Goal: Information Seeking & Learning: Learn about a topic

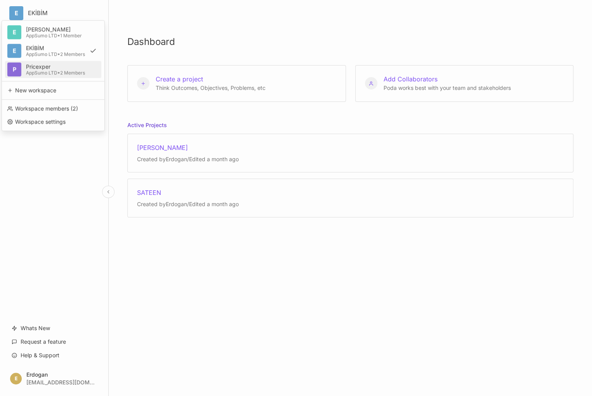
click at [44, 70] on div "Pricexper AppSumo LTD • 2 Members" at bounding box center [55, 70] width 59 height 12
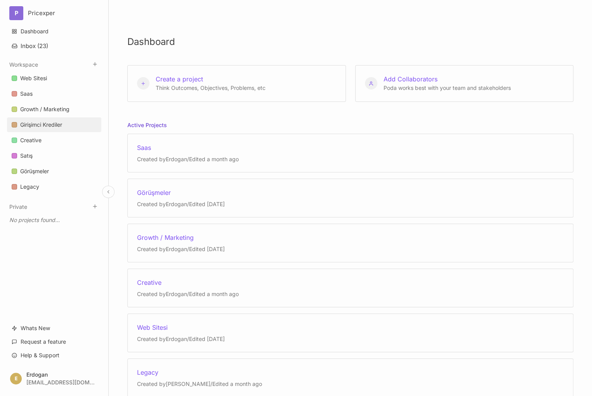
click at [36, 119] on link "Girişimci Krediler" at bounding box center [54, 125] width 94 height 15
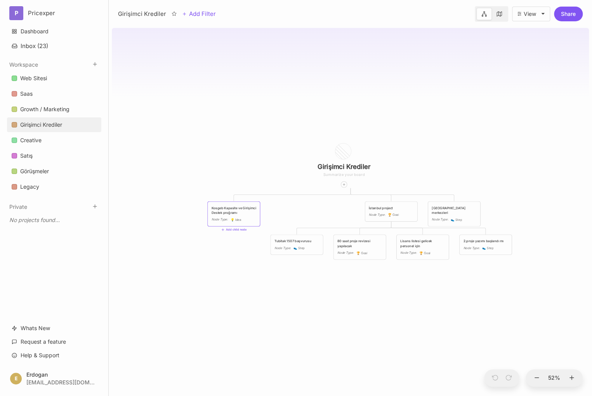
click at [232, 211] on div "Kosgeb Kapasite ve Girişimci Destek proğramı" at bounding box center [233, 211] width 45 height 10
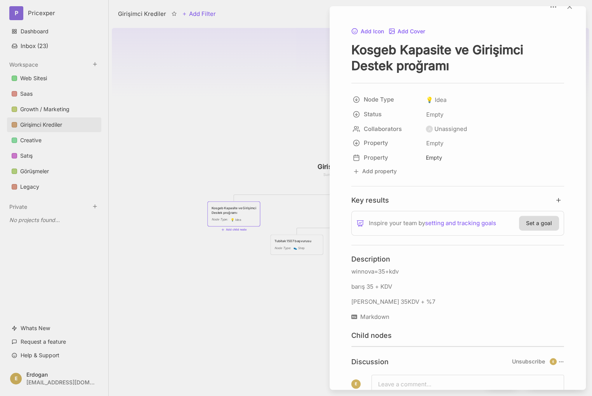
scroll to position [17, 0]
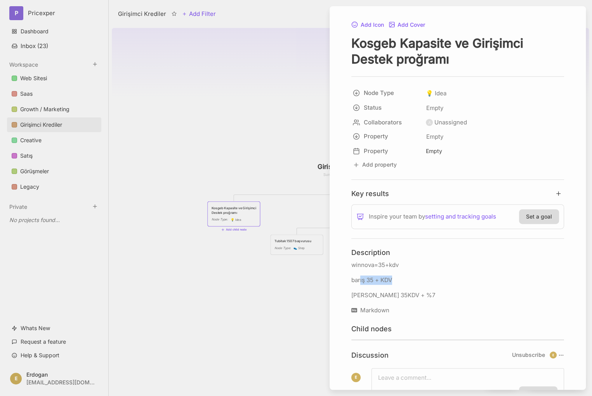
drag, startPoint x: 361, startPoint y: 279, endPoint x: 396, endPoint y: 280, distance: 35.3
click at [396, 280] on p "barış 35 + KDV" at bounding box center [457, 280] width 213 height 9
drag, startPoint x: 362, startPoint y: 297, endPoint x: 406, endPoint y: 299, distance: 44.7
click at [391, 299] on p "[PERSON_NAME] 35KDV + %7" at bounding box center [457, 295] width 213 height 9
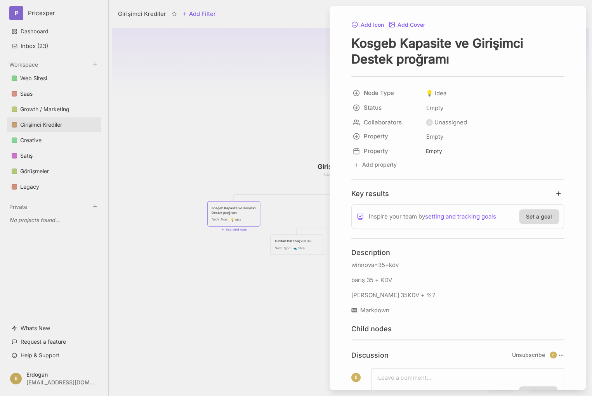
click at [406, 299] on p "[PERSON_NAME] 35KDV + %7" at bounding box center [457, 295] width 213 height 9
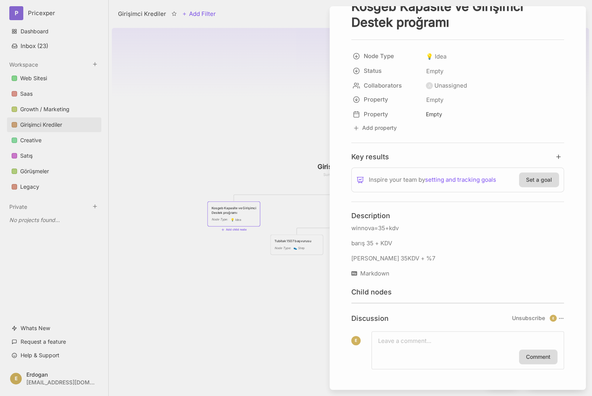
scroll to position [0, 0]
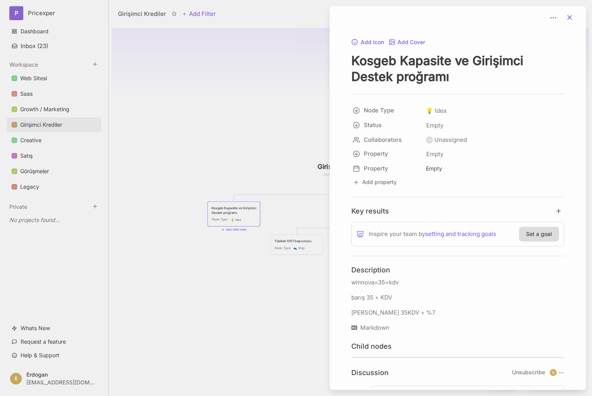
click at [565, 19] on icon at bounding box center [569, 18] width 8 height 8
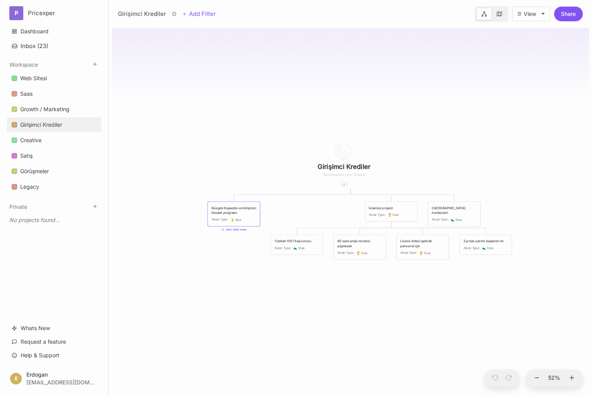
click at [38, 121] on div "Girişimci Krediler" at bounding box center [41, 124] width 42 height 9
click at [231, 208] on div "Kosgeb Kapasite ve Girişimci Destek proğramı" at bounding box center [233, 211] width 45 height 10
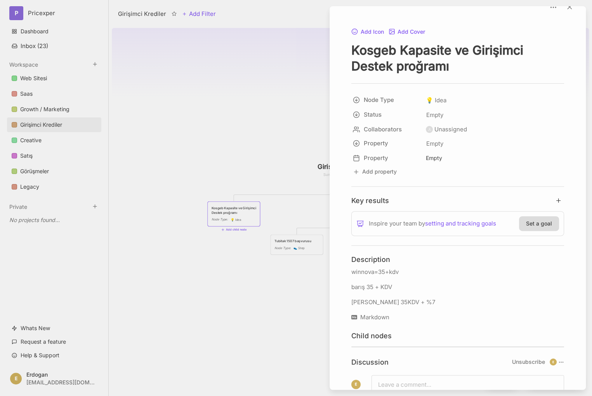
scroll to position [22, 0]
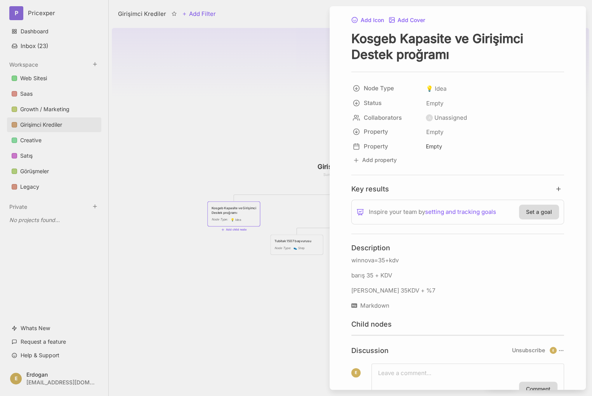
click at [386, 266] on div "winnova=35+kdv barış 35 + KDV salman 35KDV + %7" at bounding box center [457, 276] width 213 height 40
click at [388, 263] on p "winnova=35+kdv" at bounding box center [457, 260] width 213 height 9
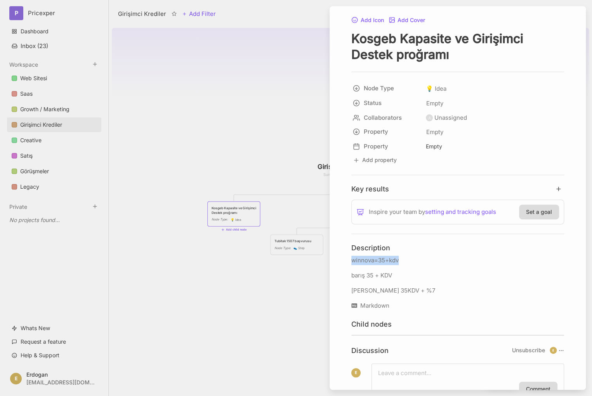
click at [388, 263] on p "winnova=35+kdv" at bounding box center [457, 260] width 213 height 9
click at [192, 73] on div at bounding box center [296, 198] width 592 height 396
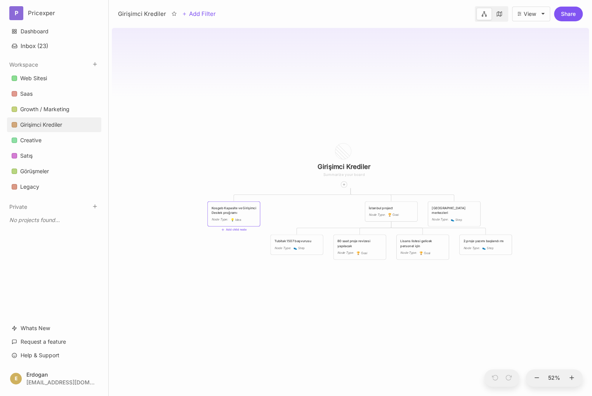
click at [476, 109] on div "Girişimci Krediler Kosgeb Kapasite ve Girişimci Destek proğramı Node Type : 💡 I…" at bounding box center [350, 211] width 477 height 372
click at [37, 106] on div "Growth / Marketing" at bounding box center [44, 109] width 49 height 9
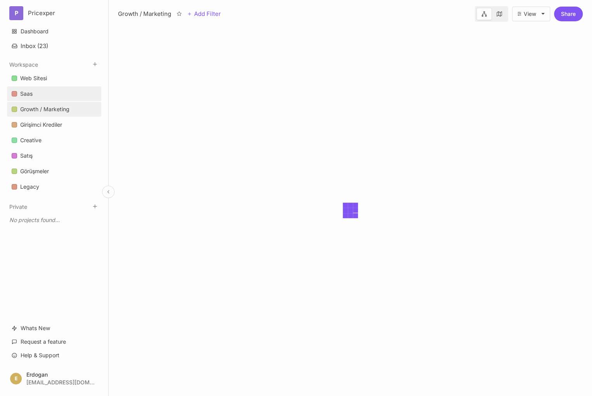
click at [30, 95] on div "Saas" at bounding box center [26, 93] width 12 height 9
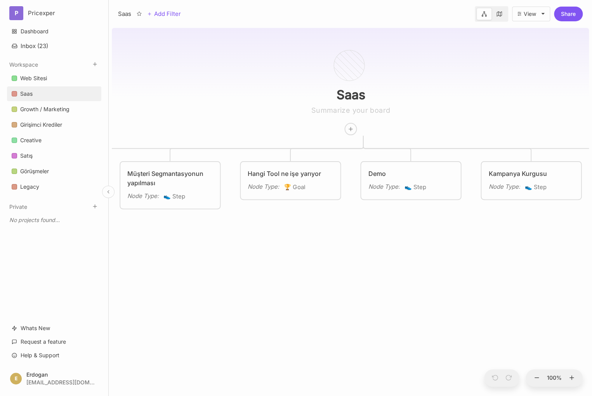
click at [40, 17] on html "P Pricexper Dashboard Inbox ( 23 ) Workspace Web Sitesi Saas Growth / Marketing…" at bounding box center [296, 198] width 592 height 396
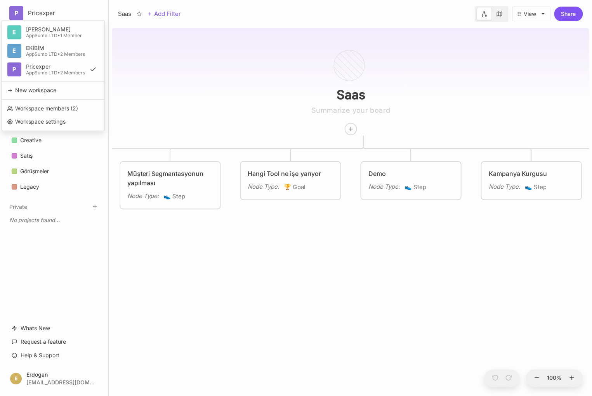
drag, startPoint x: 241, startPoint y: 82, endPoint x: 249, endPoint y: 73, distance: 11.5
click at [241, 81] on html "P Pricexper E ERDOĞAN AppSumo LTD • 1 Member E EKİBİM AppSumo LTD • 2 Members P…" at bounding box center [296, 198] width 592 height 396
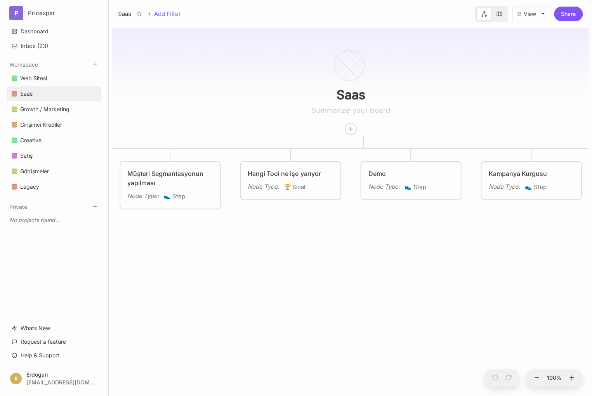
click at [163, 83] on div "Saas Proxylerin Alınması Node Type : 🏆 Goal Status : Done Müşteri Segmantasyonu…" at bounding box center [350, 211] width 477 height 372
